Goal: Task Accomplishment & Management: Use online tool/utility

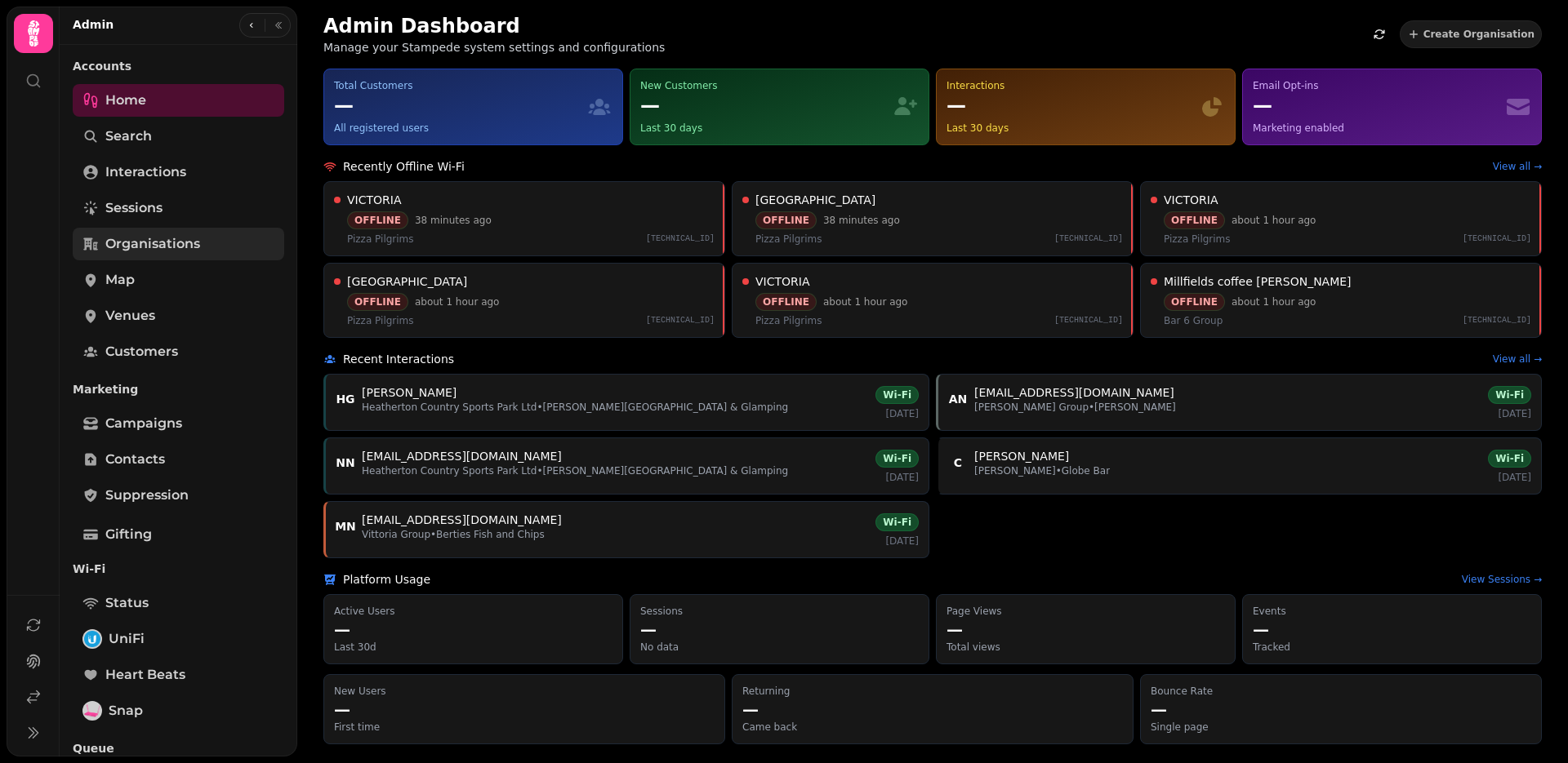
click at [133, 241] on span "Organisations" at bounding box center [152, 244] width 94 height 20
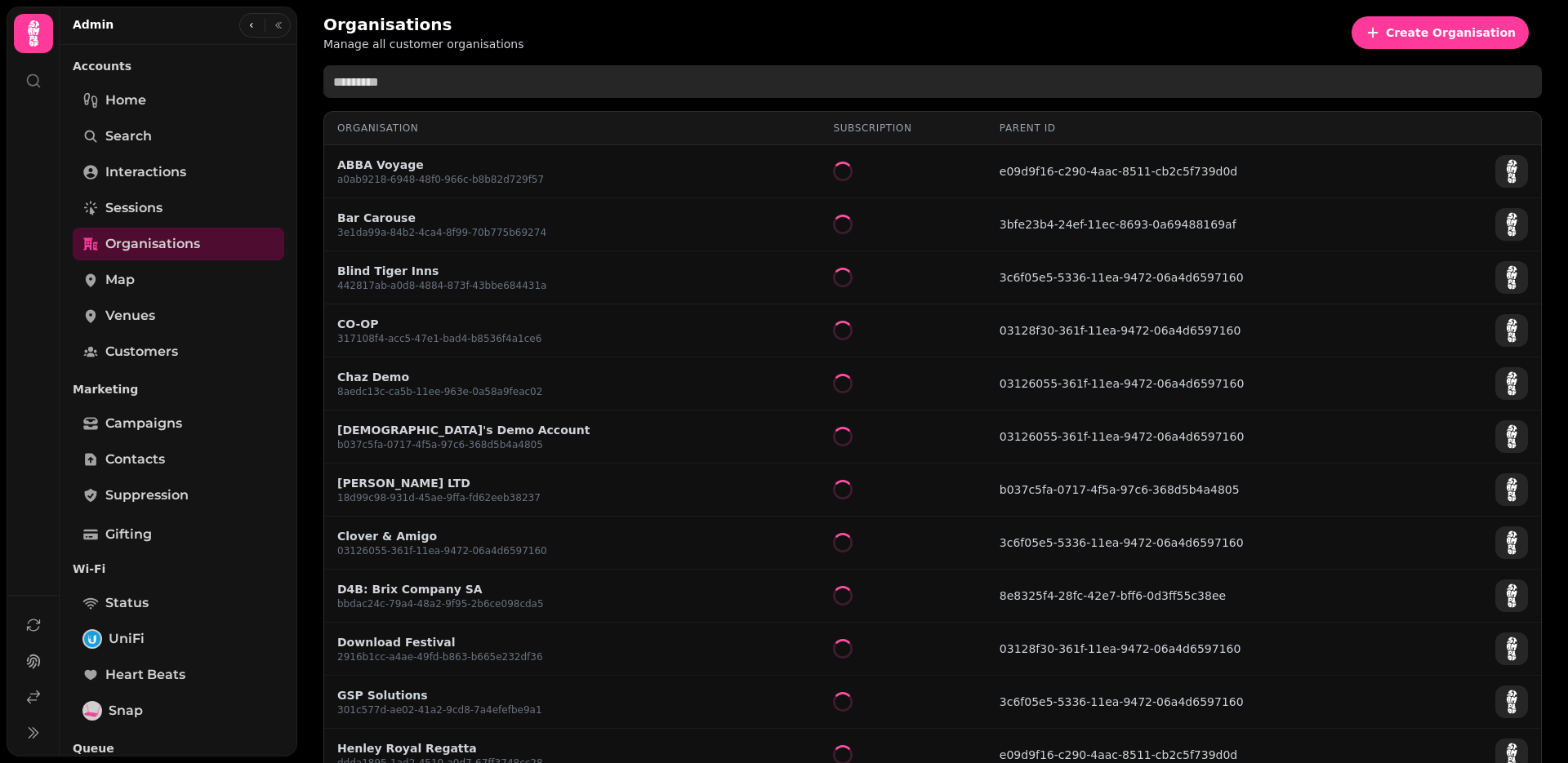
click at [457, 87] on input "text" at bounding box center [932, 81] width 1219 height 33
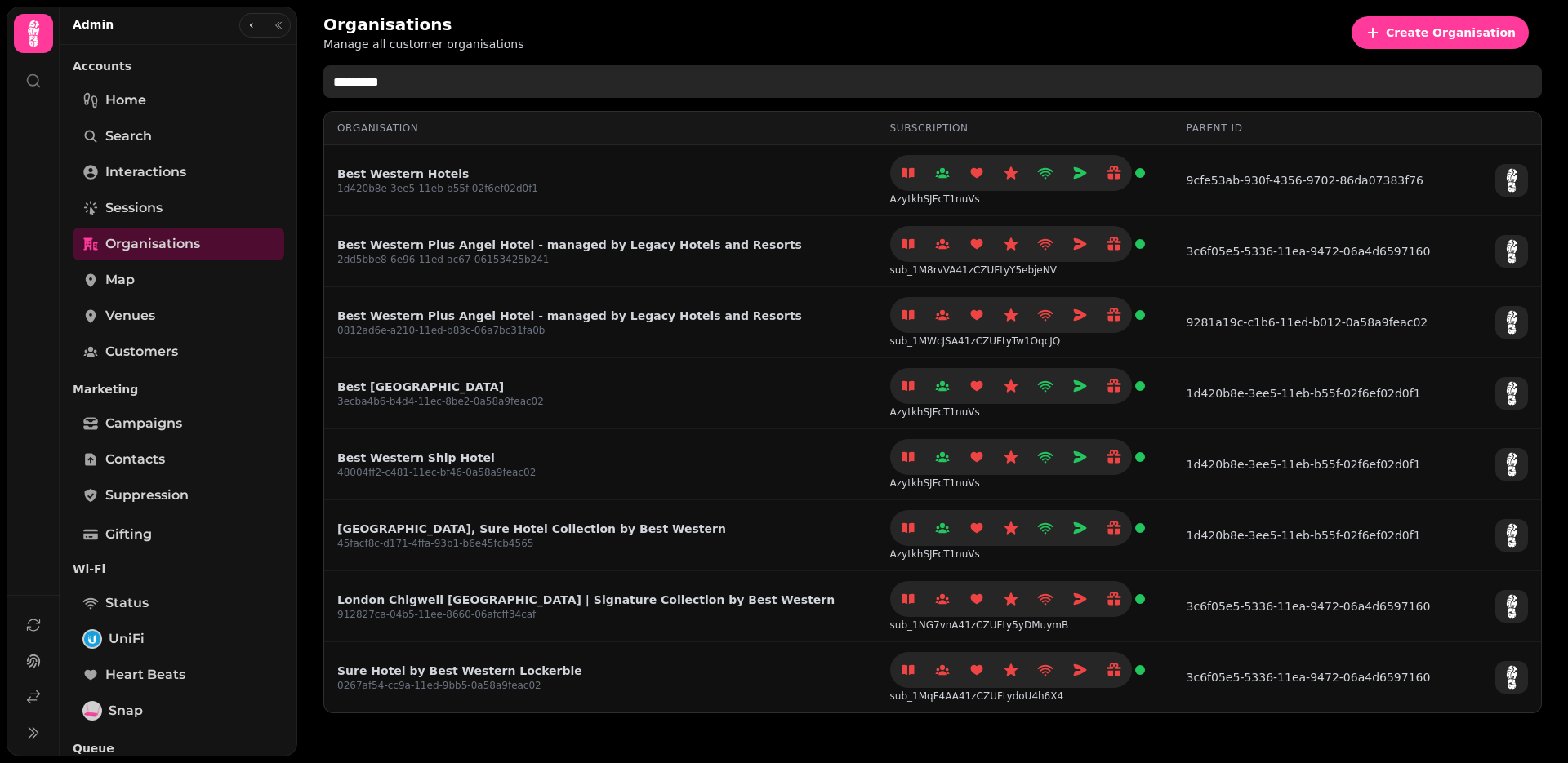
type input "*********"
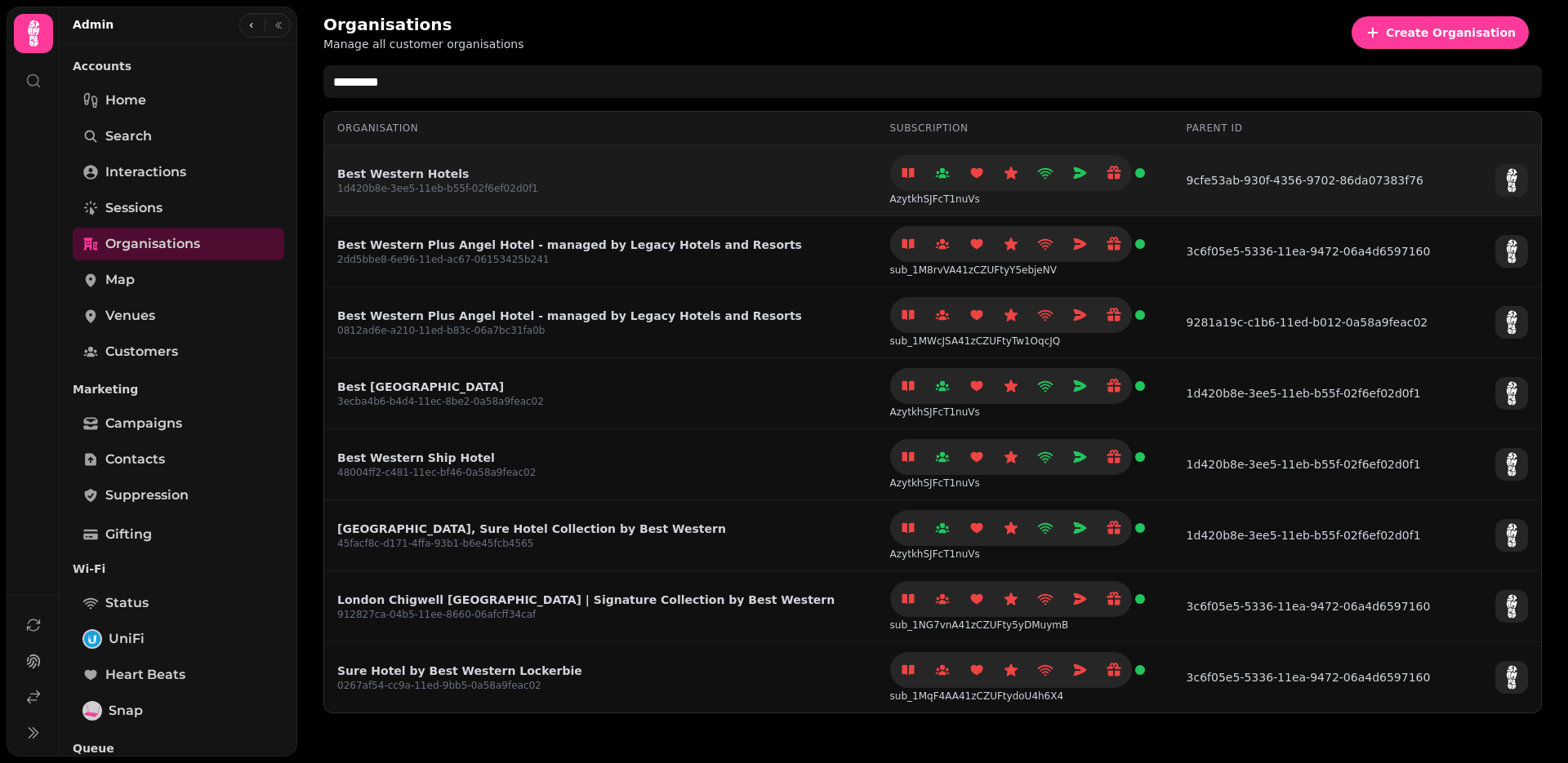
click at [386, 171] on link "Best Western Hotels" at bounding box center [437, 173] width 201 height 16
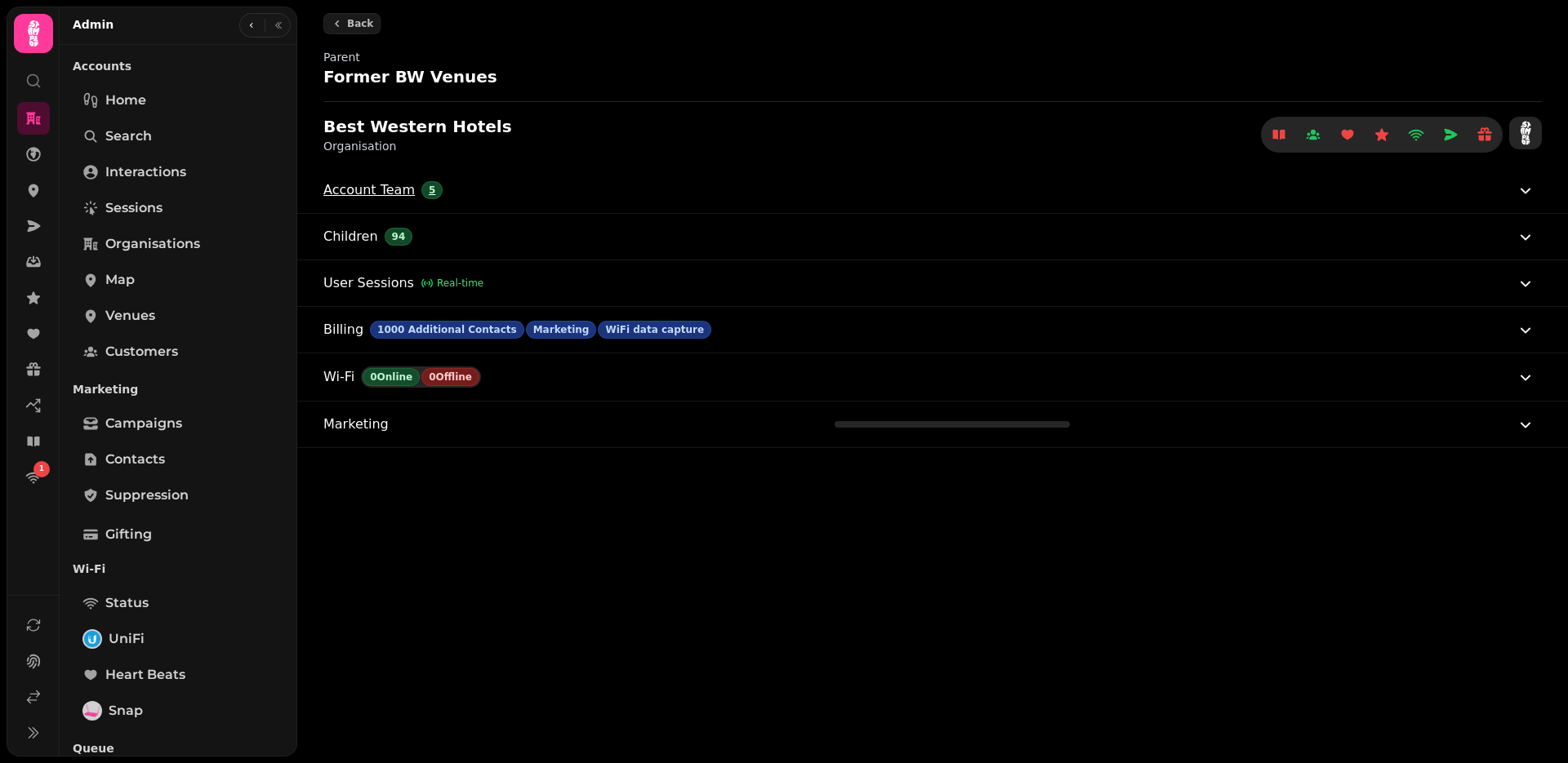
click at [373, 186] on span "Account Team" at bounding box center [369, 190] width 92 height 20
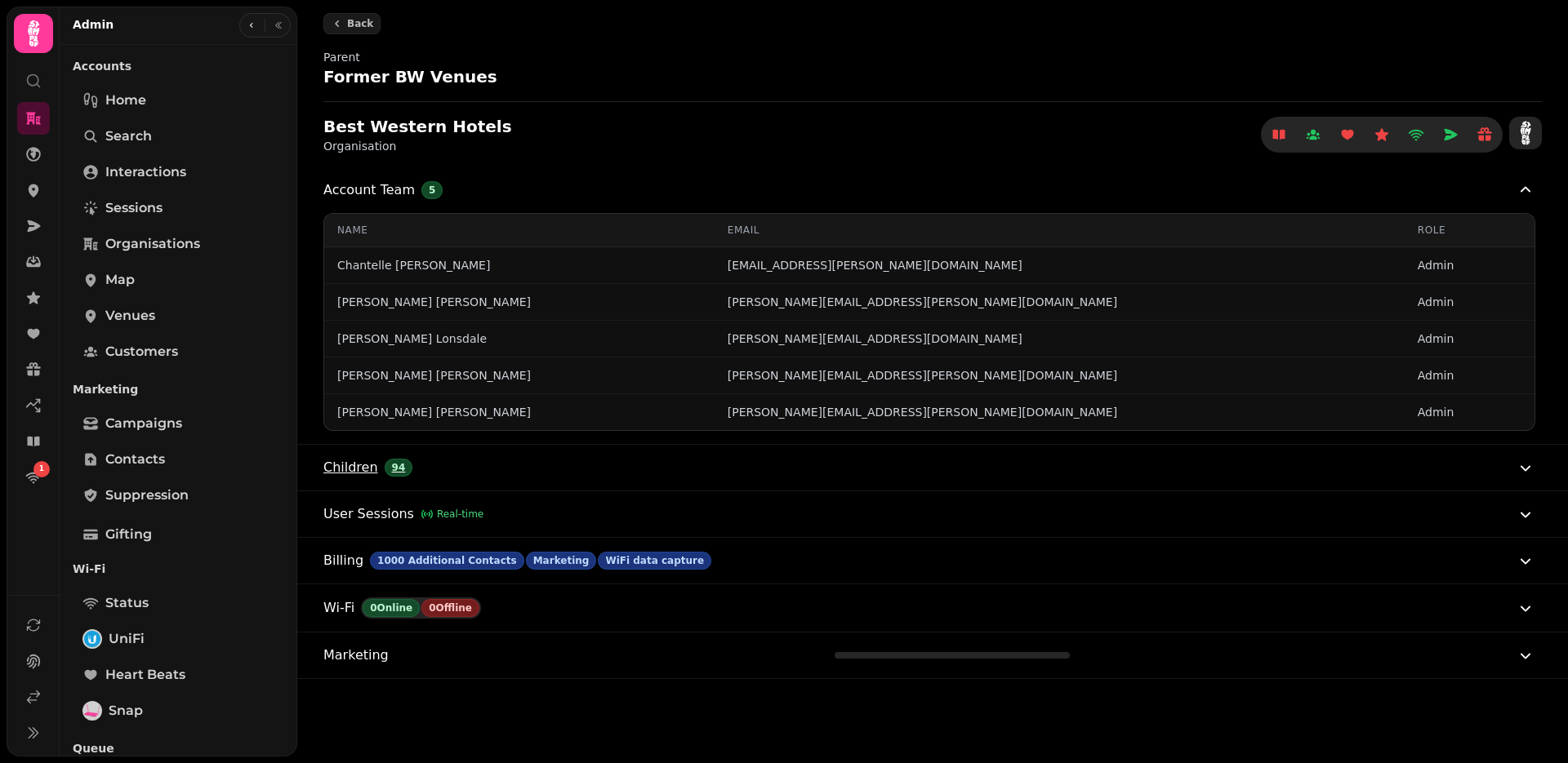
click at [368, 463] on span "Children" at bounding box center [350, 468] width 55 height 20
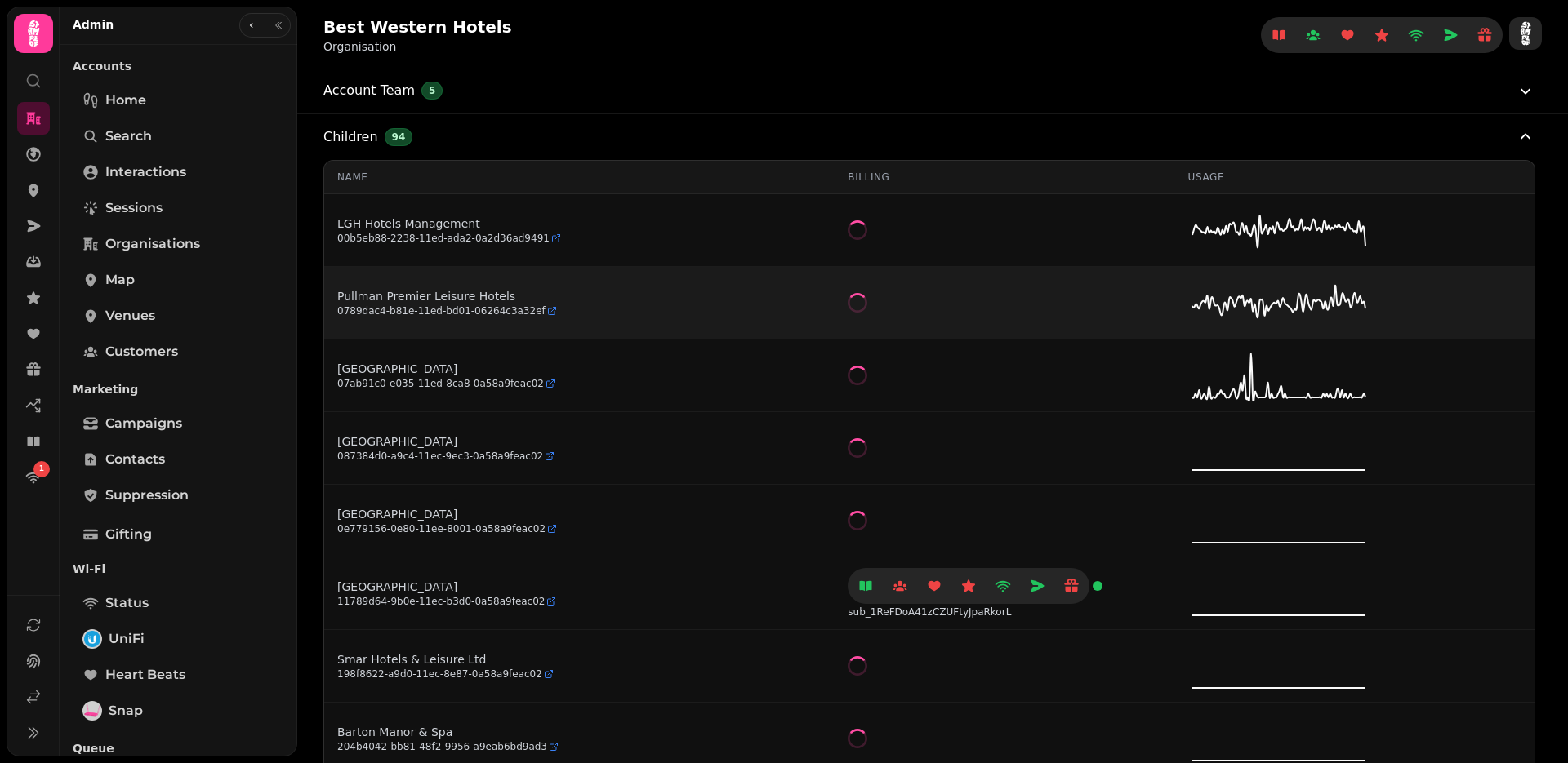
scroll to position [117, 0]
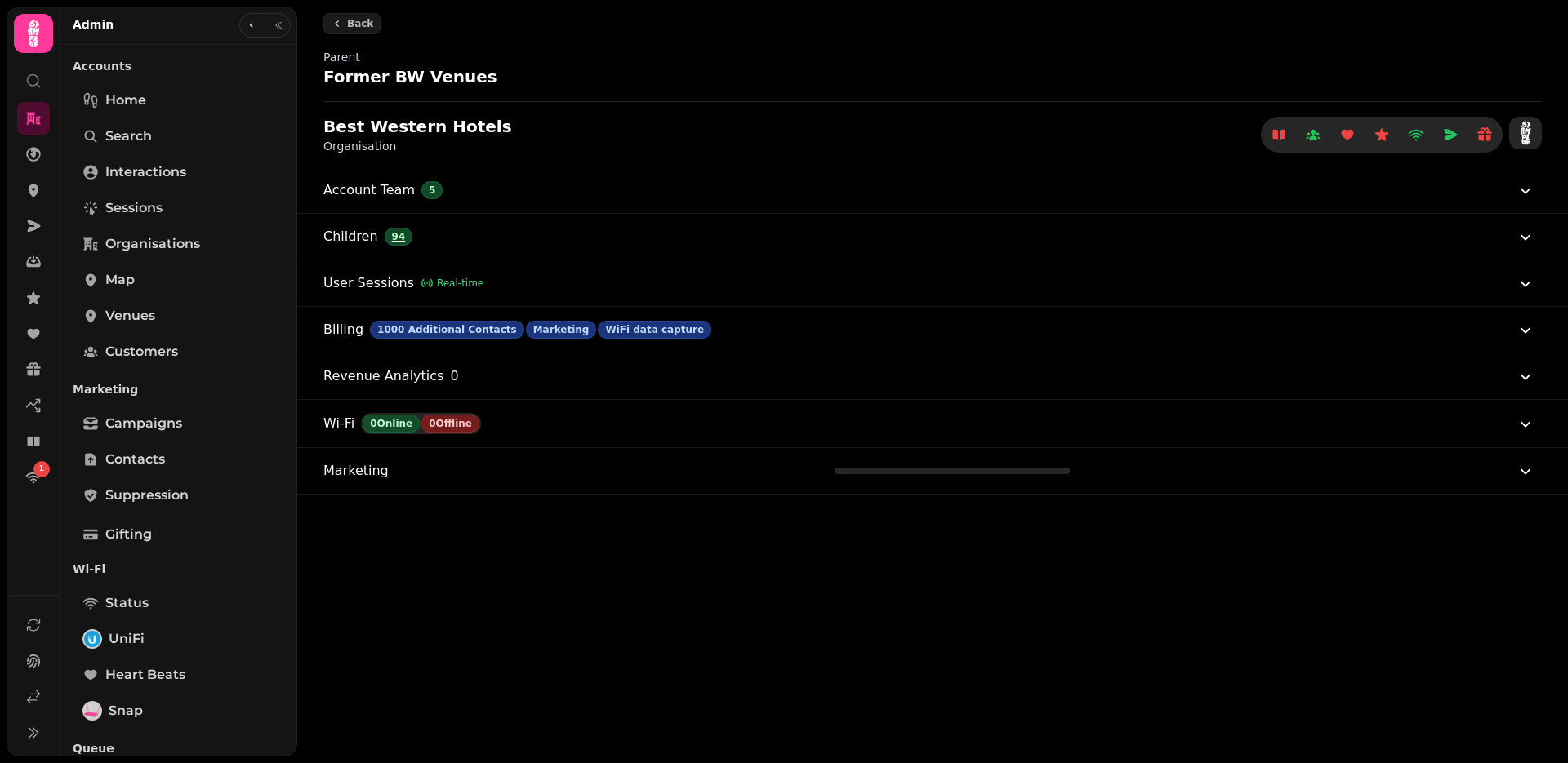
click at [350, 238] on span "Children" at bounding box center [350, 236] width 55 height 20
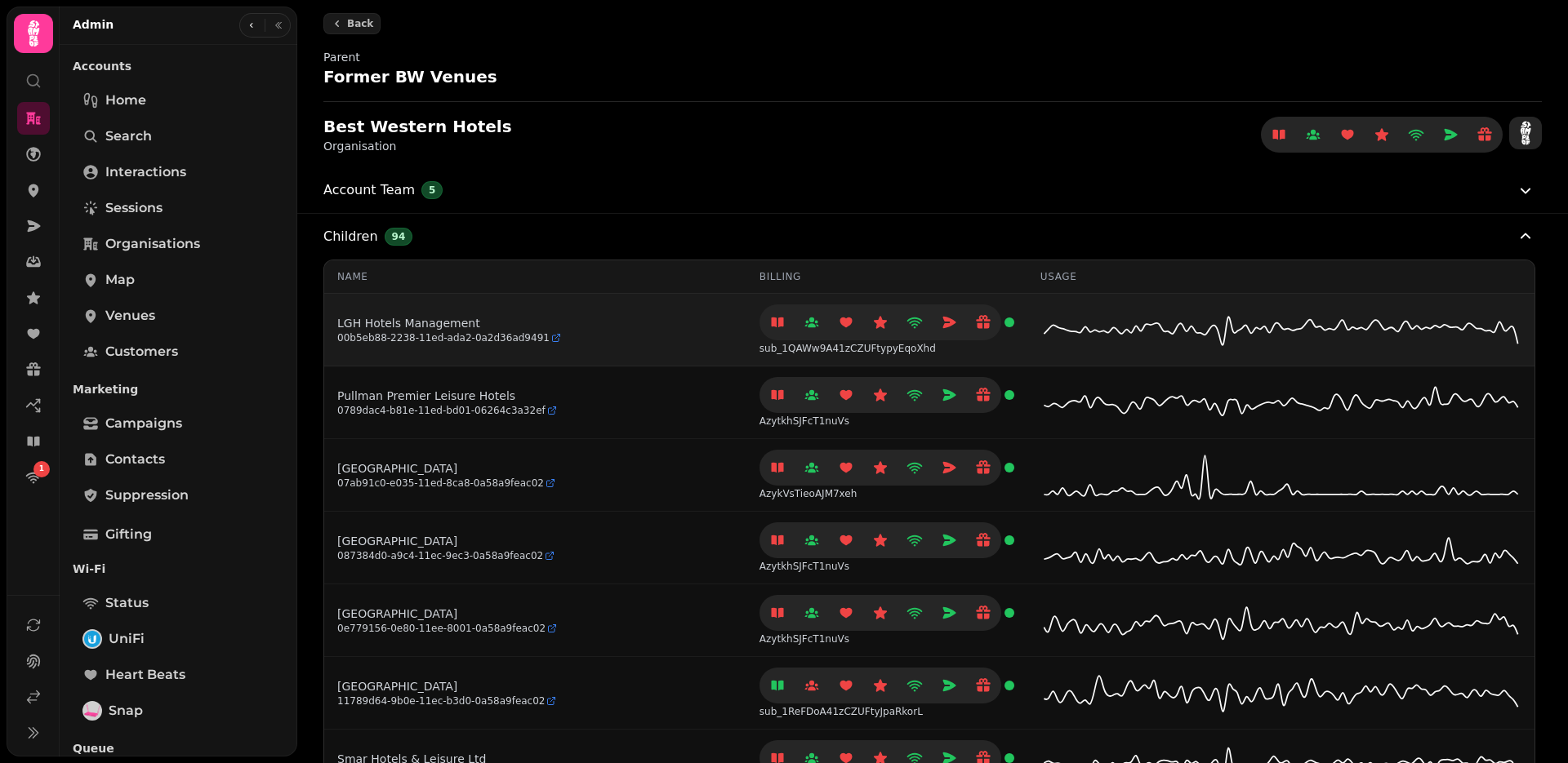
click at [411, 335] on span "00b5eb88-2238-11ed-ada2-0a2d36ad9491" at bounding box center [443, 338] width 212 height 13
click at [379, 321] on link "LGH Hotels Management" at bounding box center [449, 323] width 224 height 16
click at [386, 339] on span "00b5eb88-2238-11ed-ada2-0a2d36ad9491" at bounding box center [443, 338] width 212 height 13
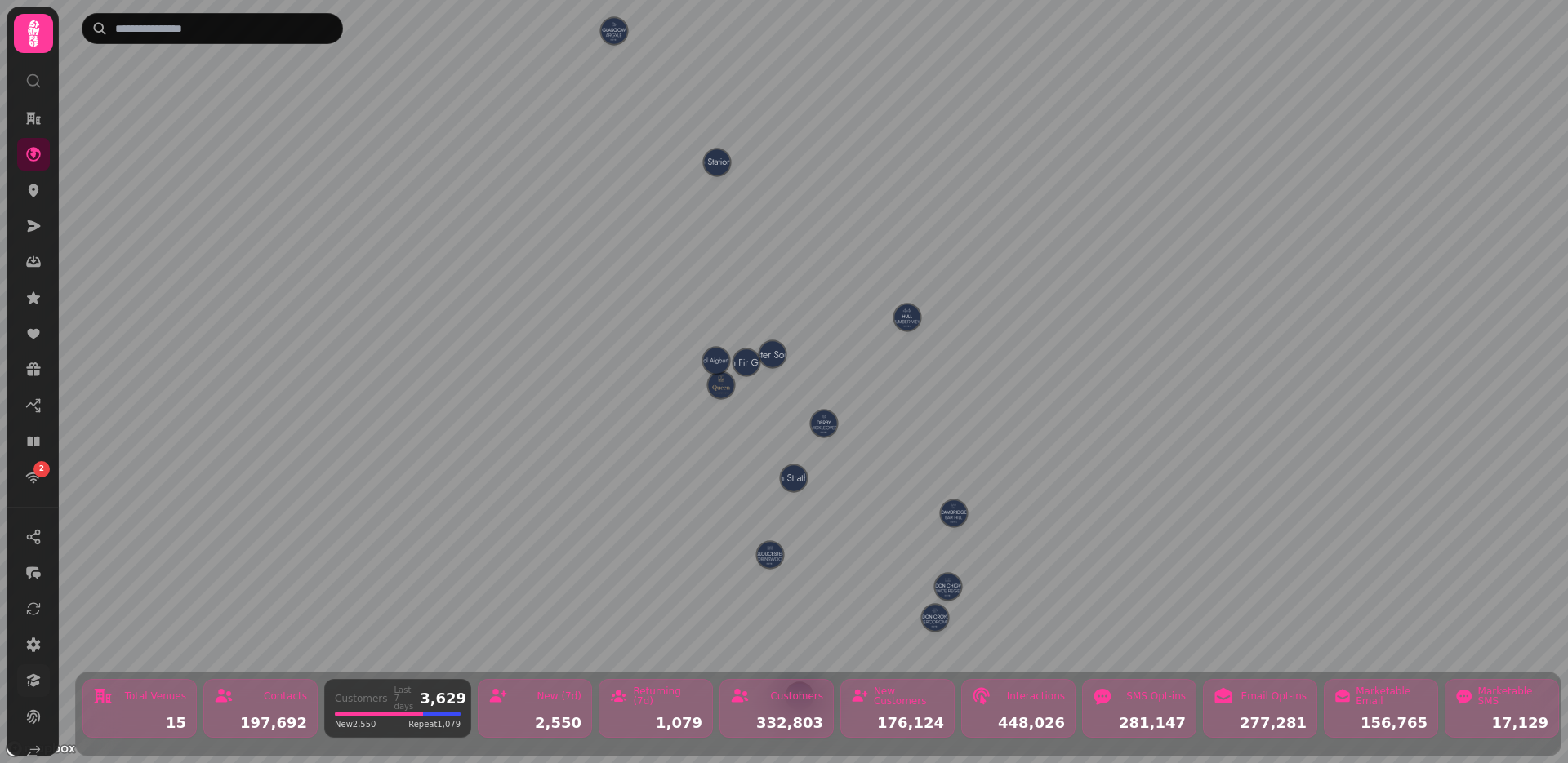
click at [32, 687] on icon at bounding box center [33, 681] width 16 height 16
click at [23, 189] on link at bounding box center [34, 191] width 33 height 33
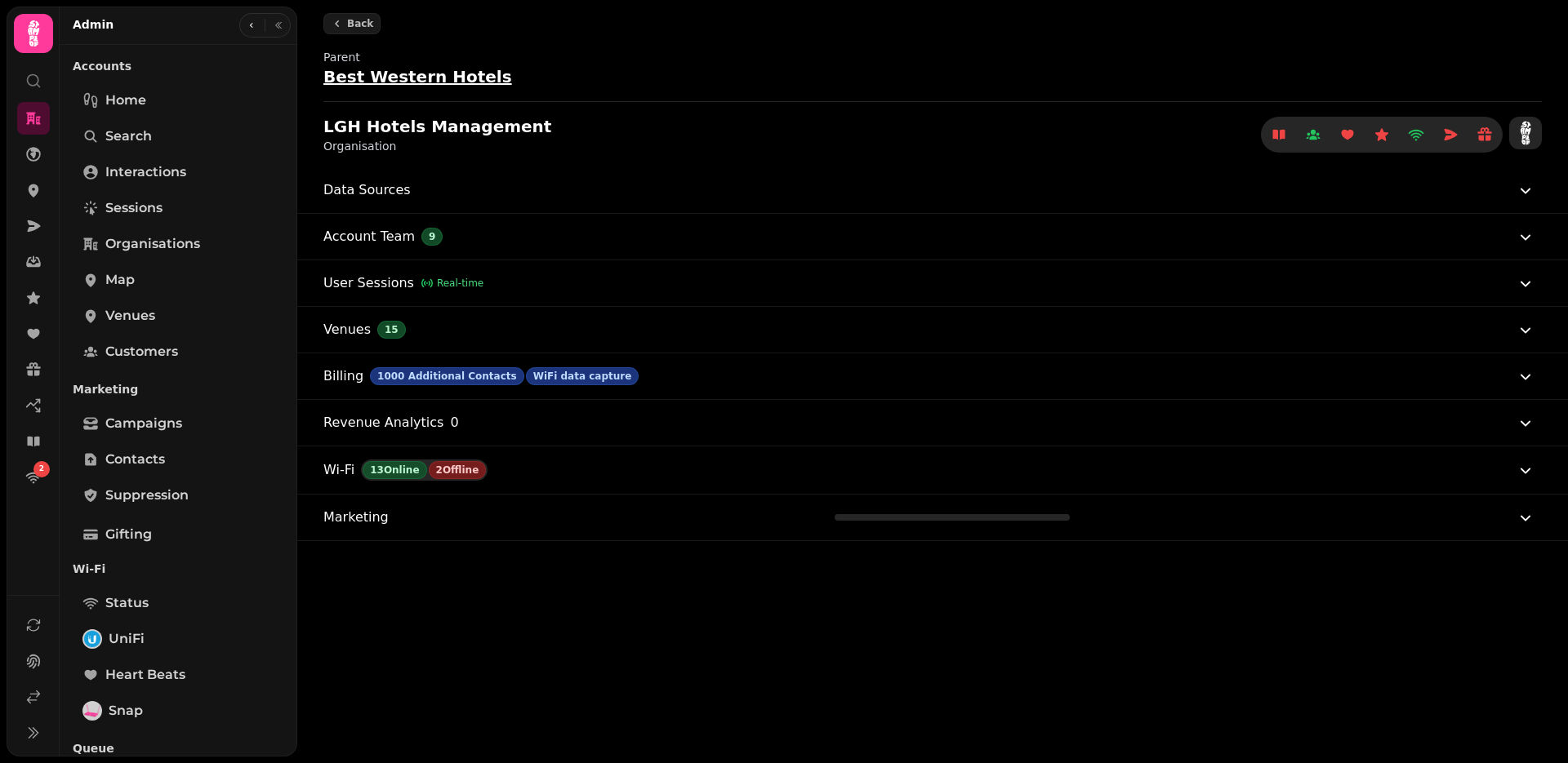
click at [379, 80] on h2 "Best Western Hotels" at bounding box center [480, 76] width 314 height 23
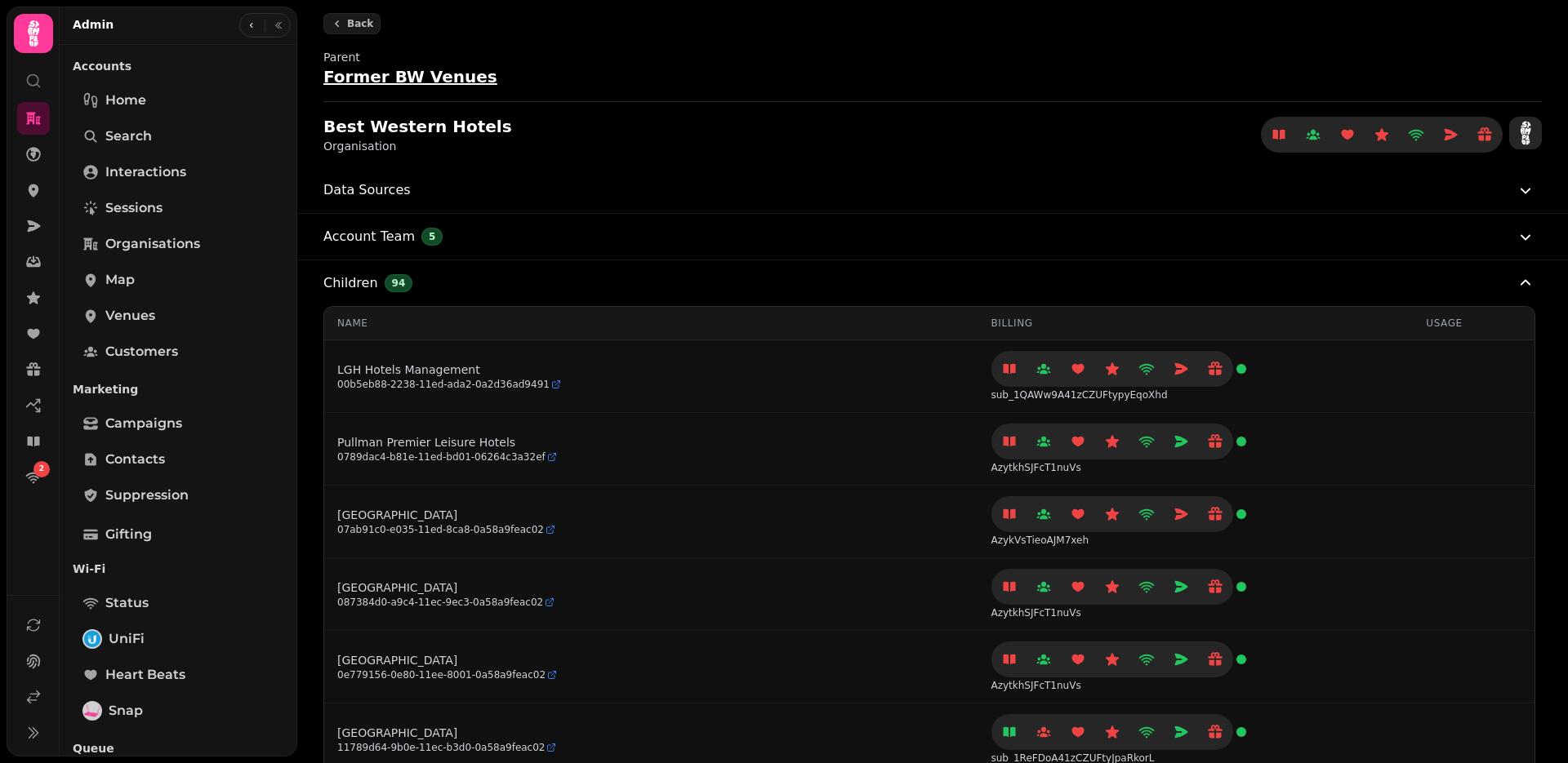
click at [379, 76] on h2 "Former BW Venues" at bounding box center [480, 76] width 314 height 23
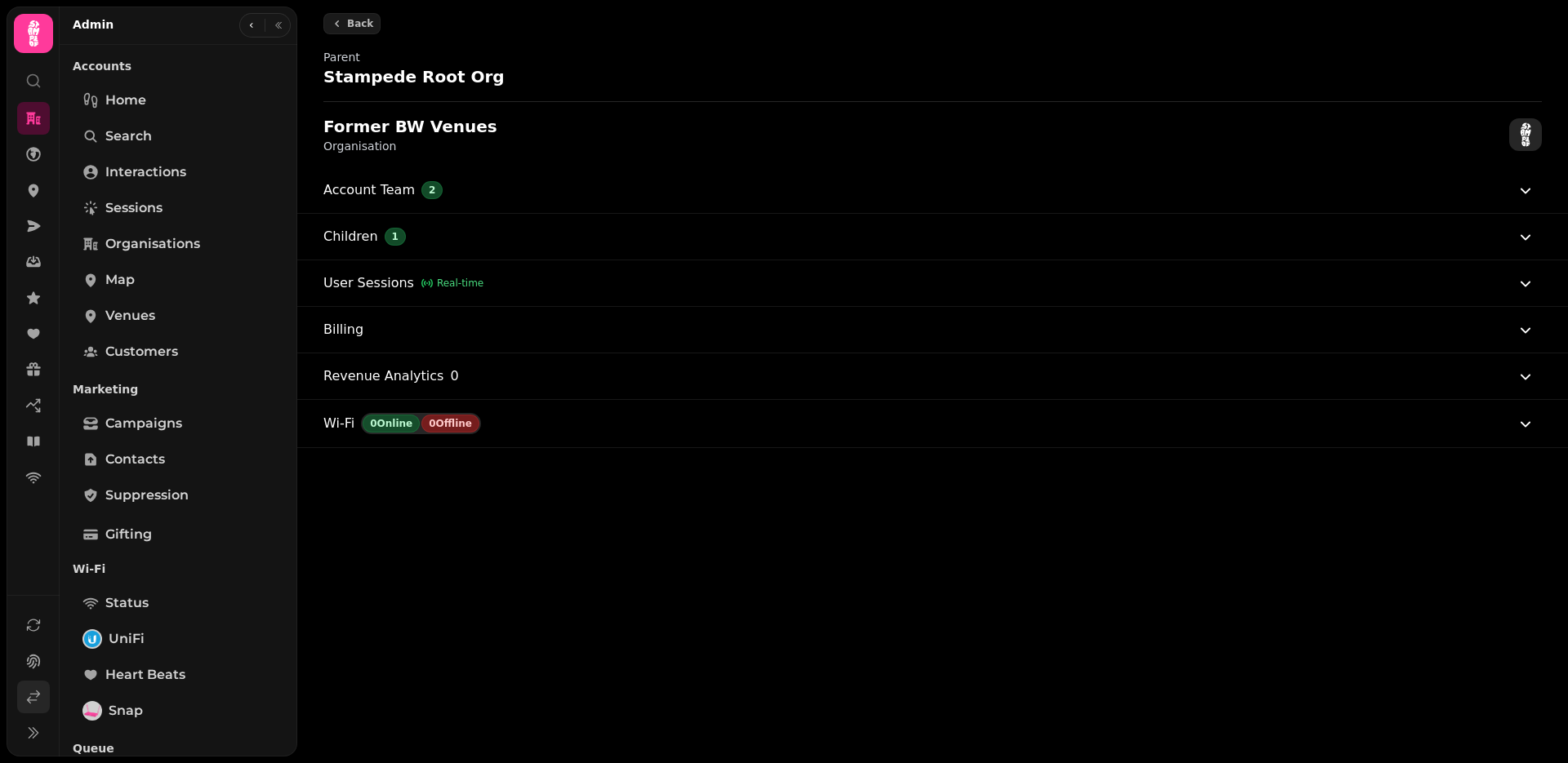
click at [35, 697] on icon at bounding box center [33, 697] width 16 height 16
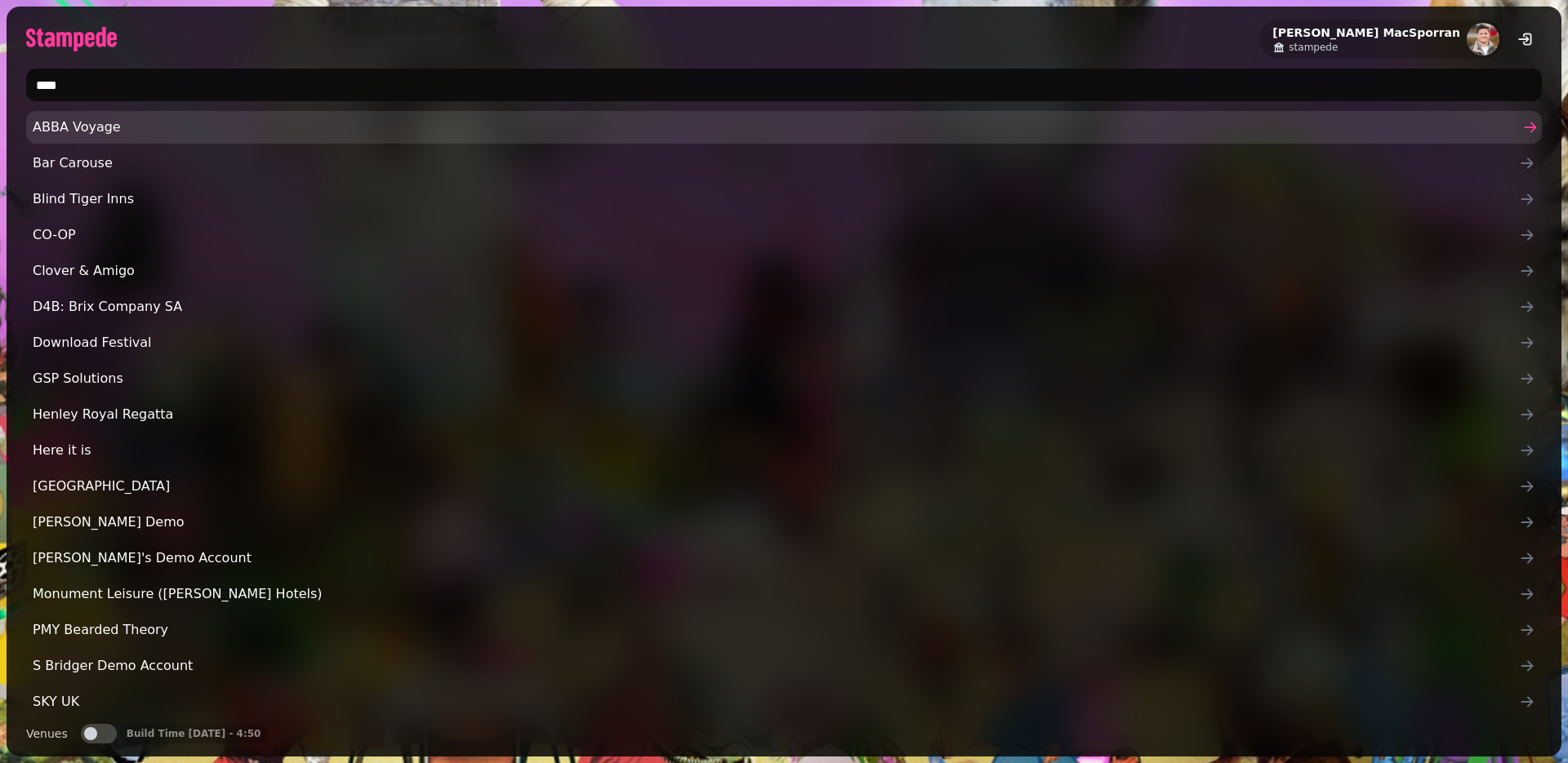
type input "*****"
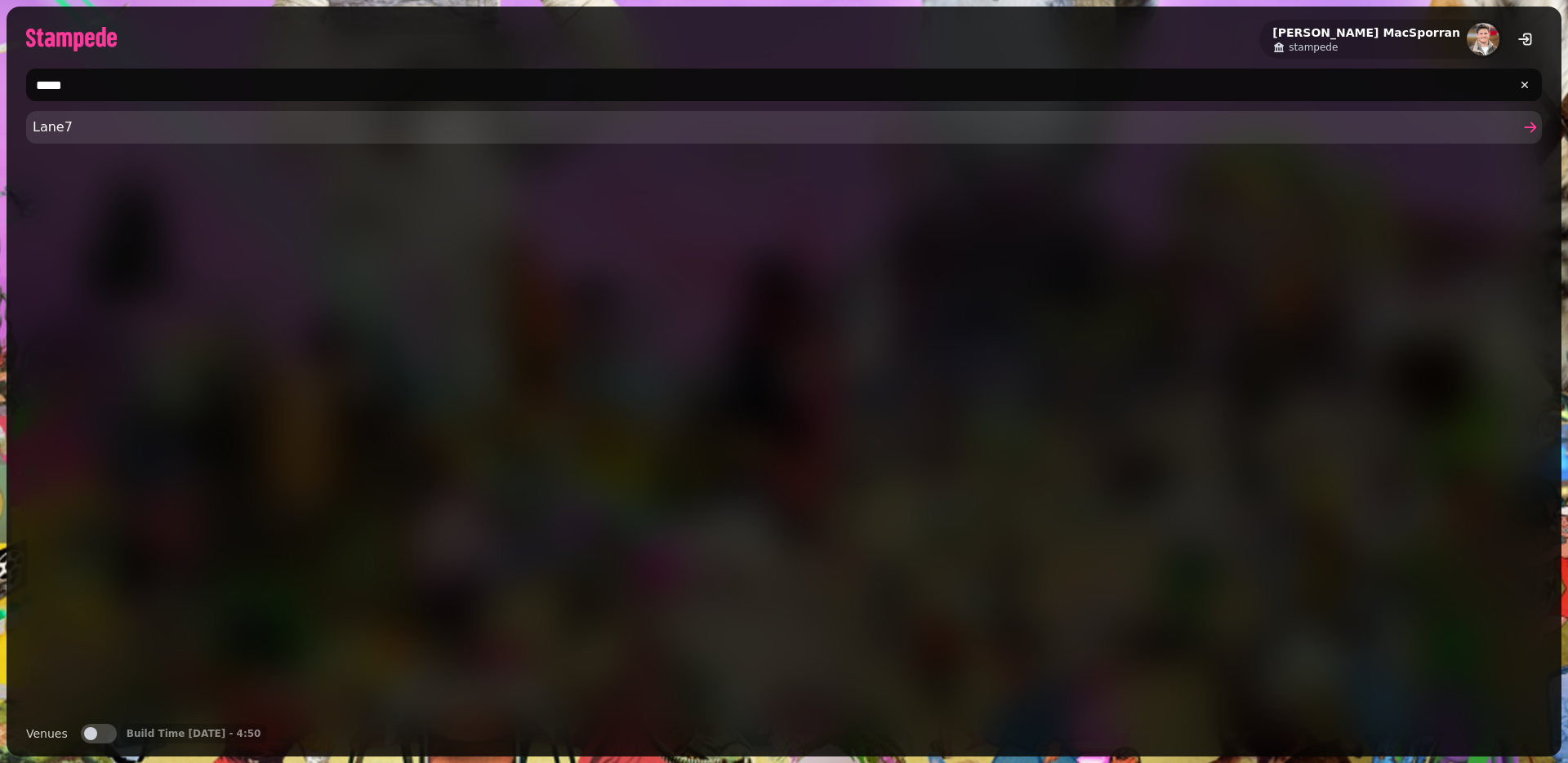
click at [79, 119] on span "Lane7" at bounding box center [776, 127] width 1487 height 20
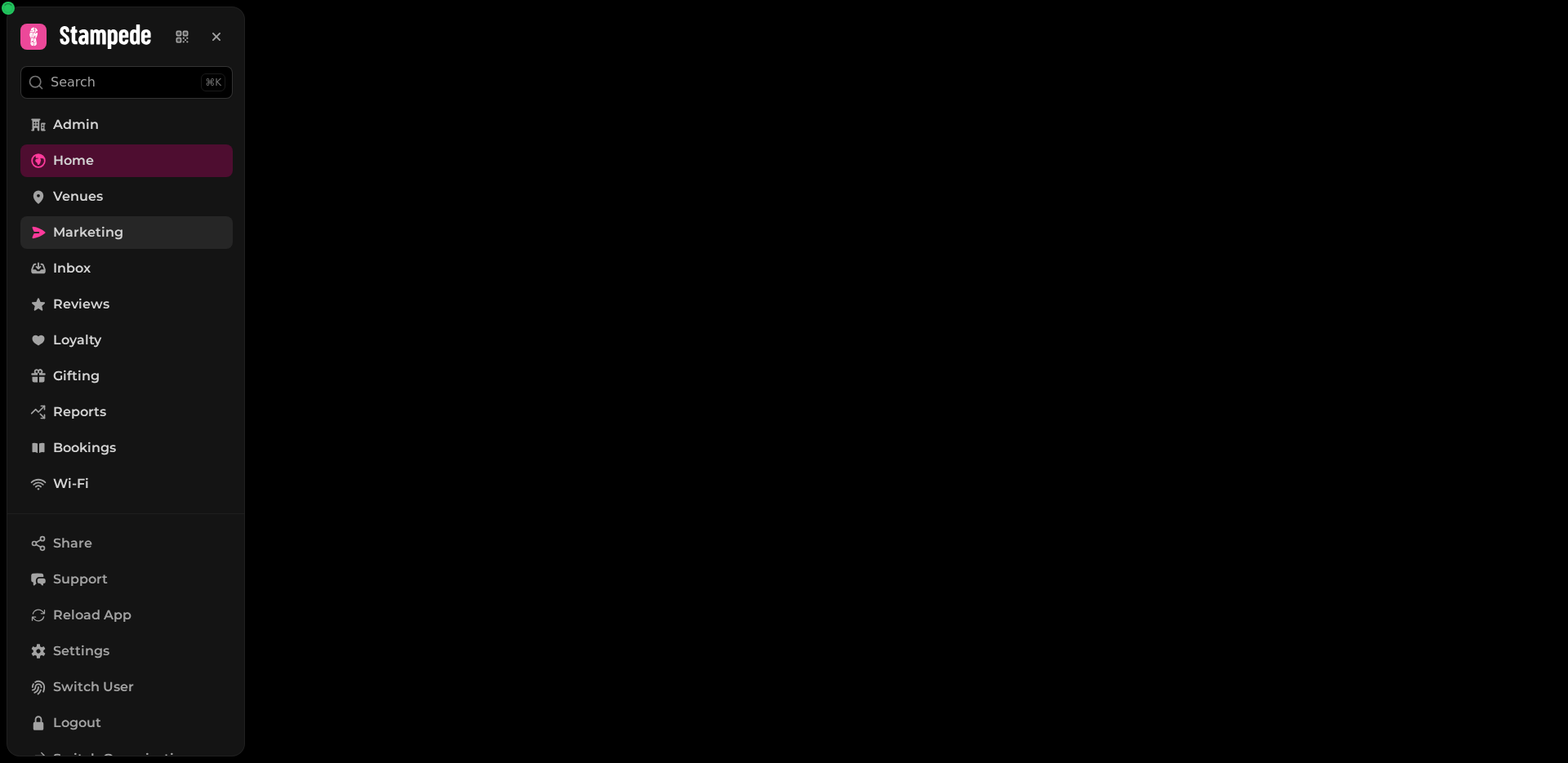
click at [86, 235] on span "Marketing" at bounding box center [87, 232] width 70 height 20
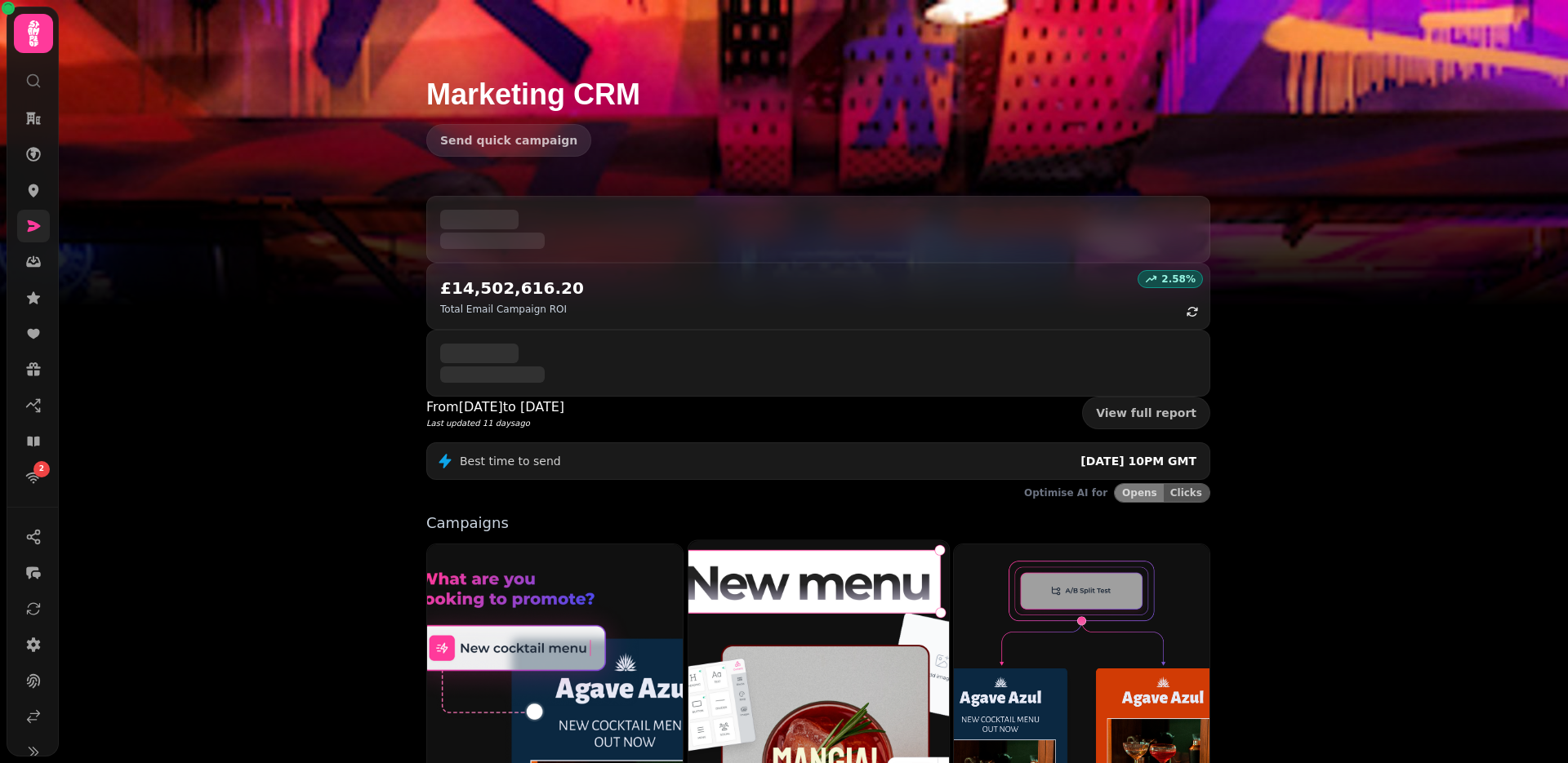
scroll to position [255, 0]
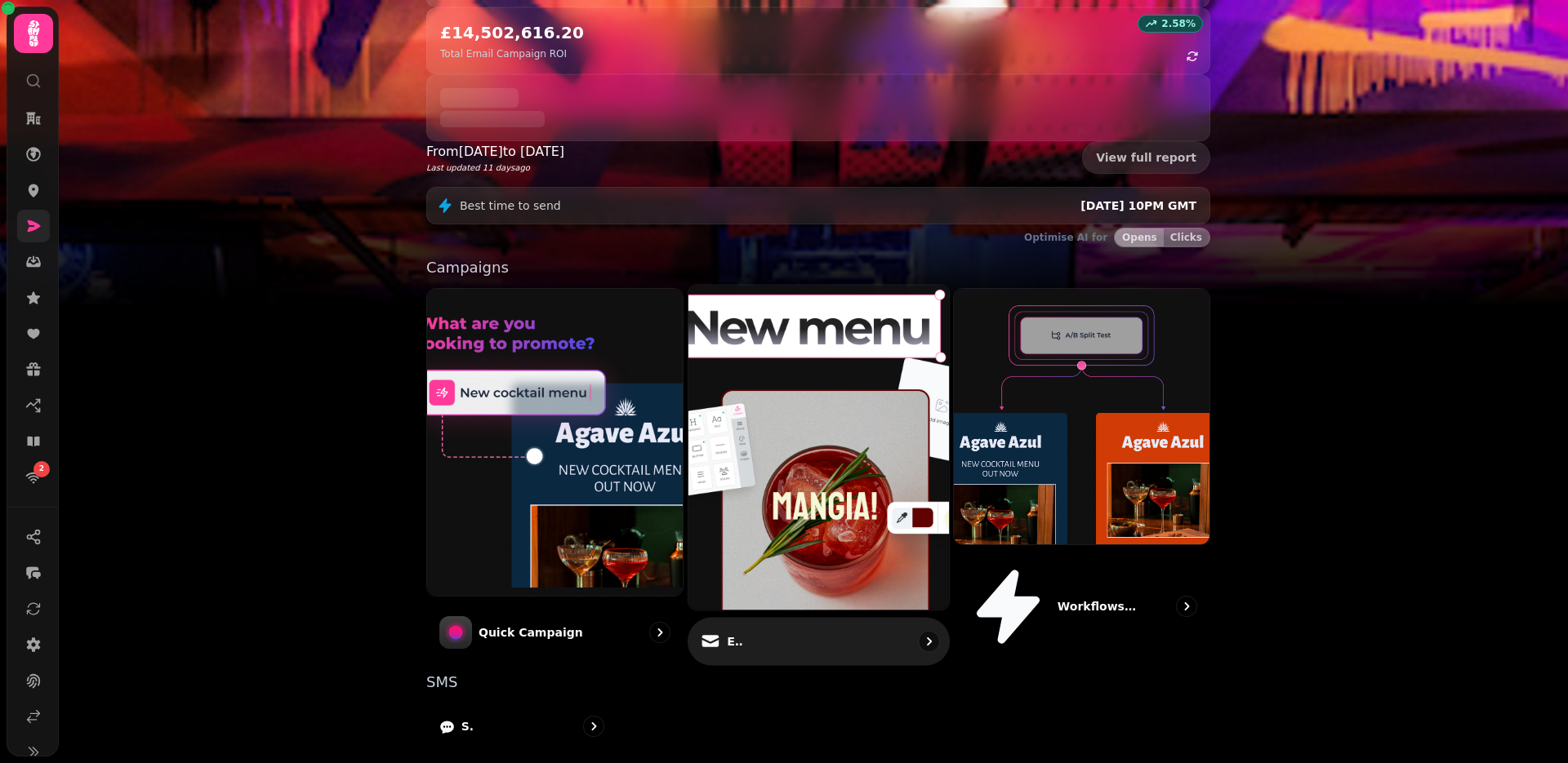
click at [785, 322] on img at bounding box center [819, 448] width 287 height 358
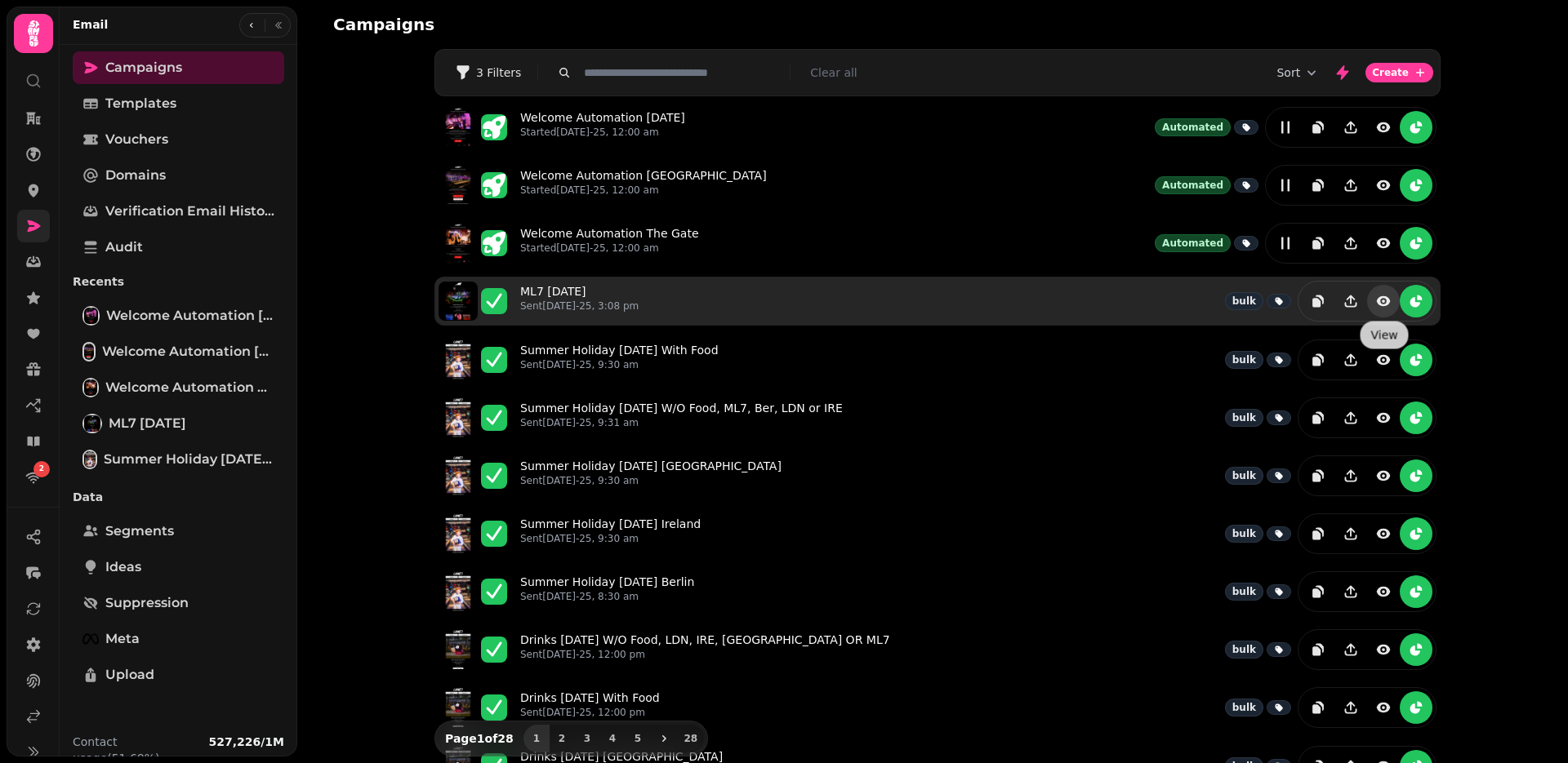
click at [1378, 300] on icon "view" at bounding box center [1384, 301] width 14 height 10
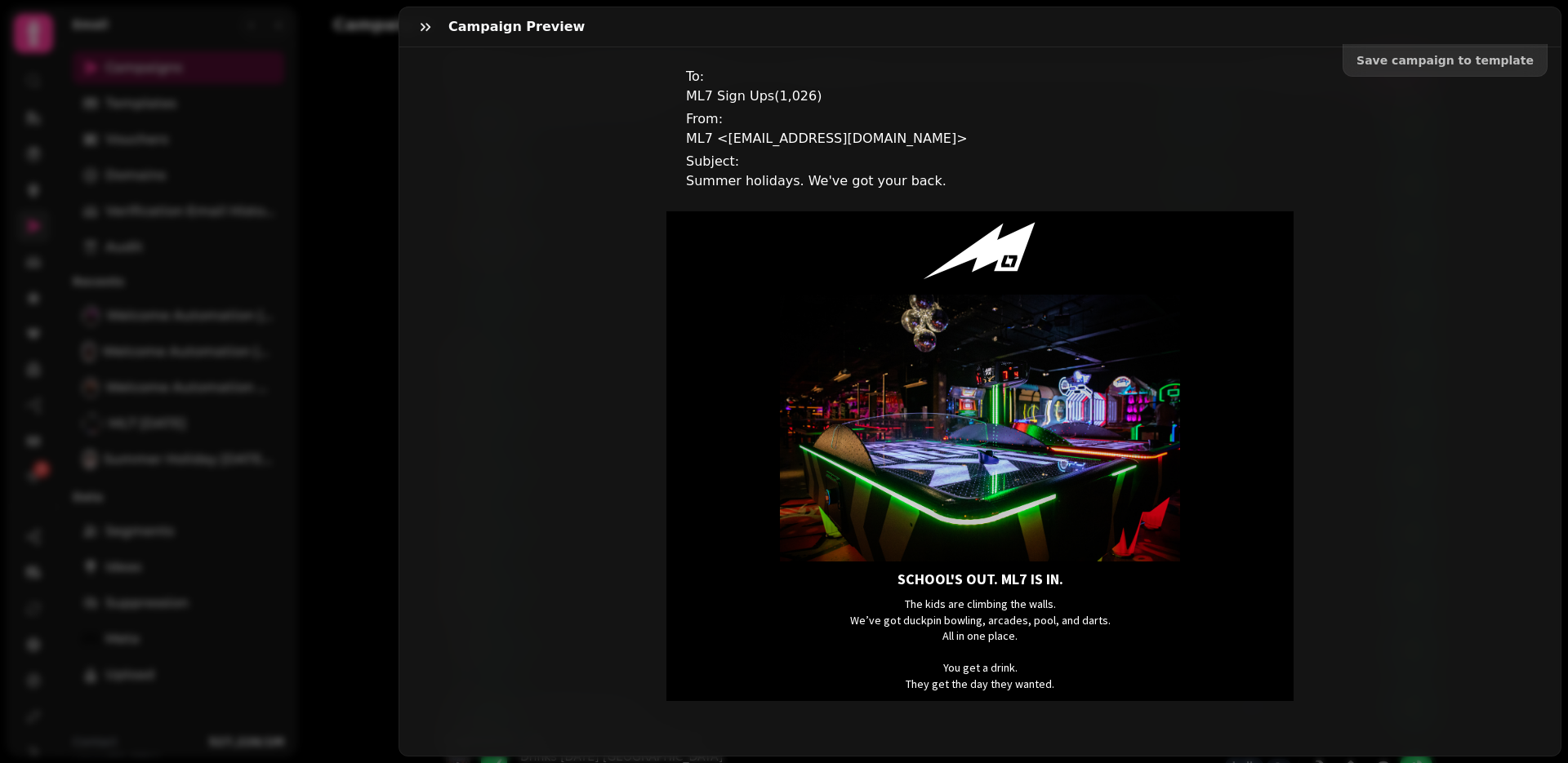
click at [1391, 288] on div "Save campaign to template To: ML7 Sign Ups ( 1,026 ) From: ML7 <ml7@lane7.co.uk…" at bounding box center [980, 402] width 1162 height 708
click at [419, 26] on icon "button" at bounding box center [425, 27] width 16 height 16
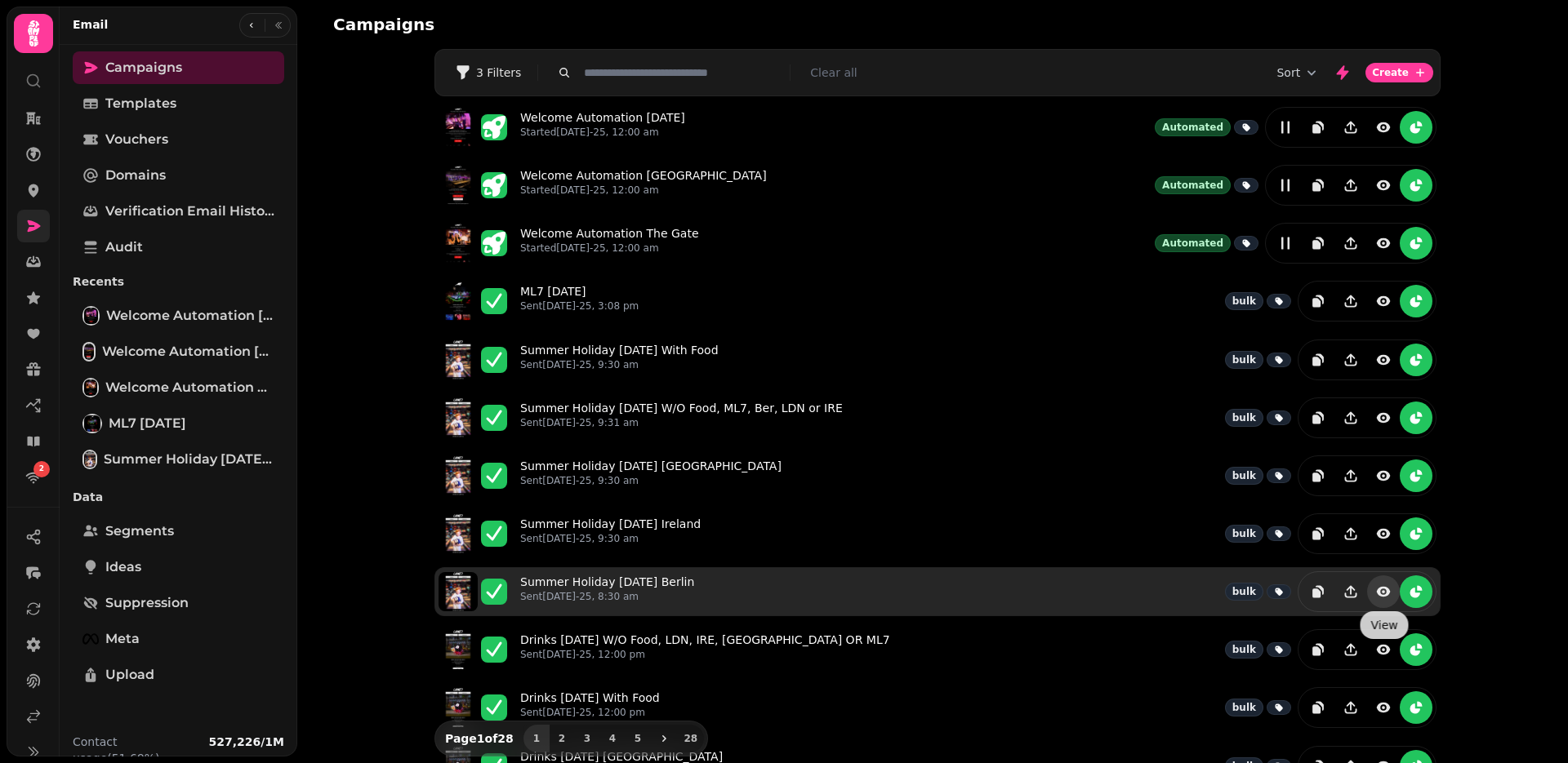
click at [1390, 594] on icon "view" at bounding box center [1383, 592] width 16 height 16
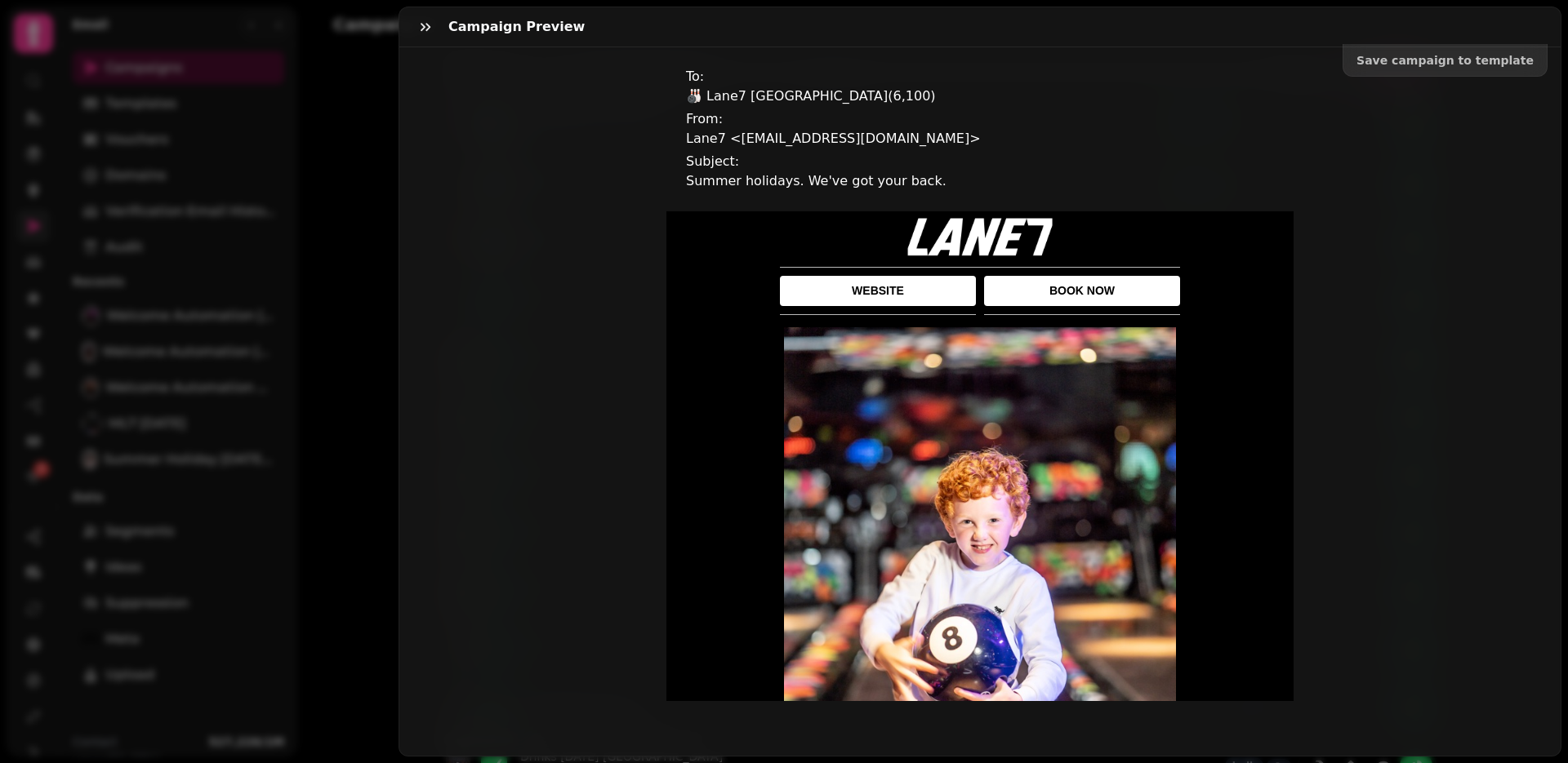
scroll to position [521, 0]
